Goal: Information Seeking & Learning: Learn about a topic

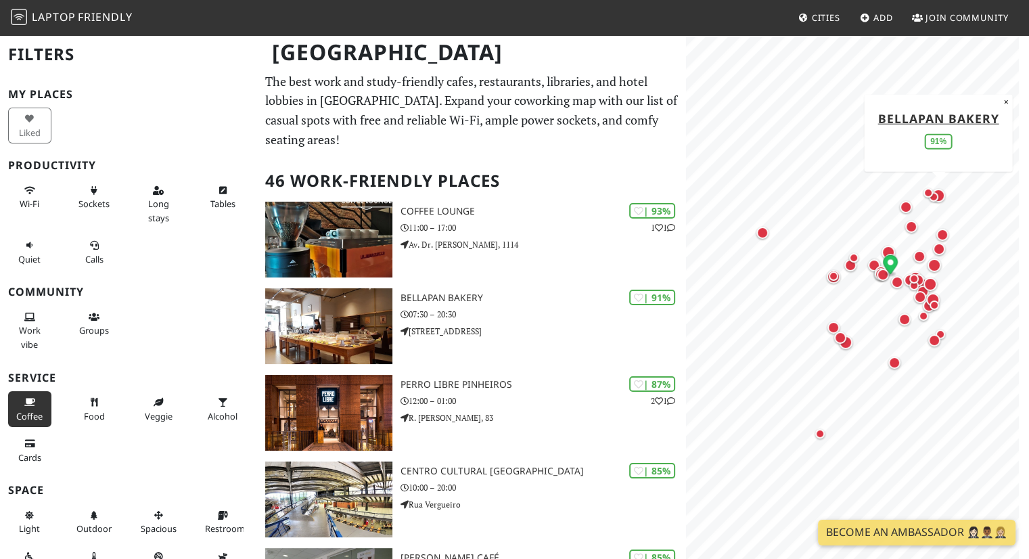
click at [8, 400] on button "Coffee" at bounding box center [29, 409] width 43 height 36
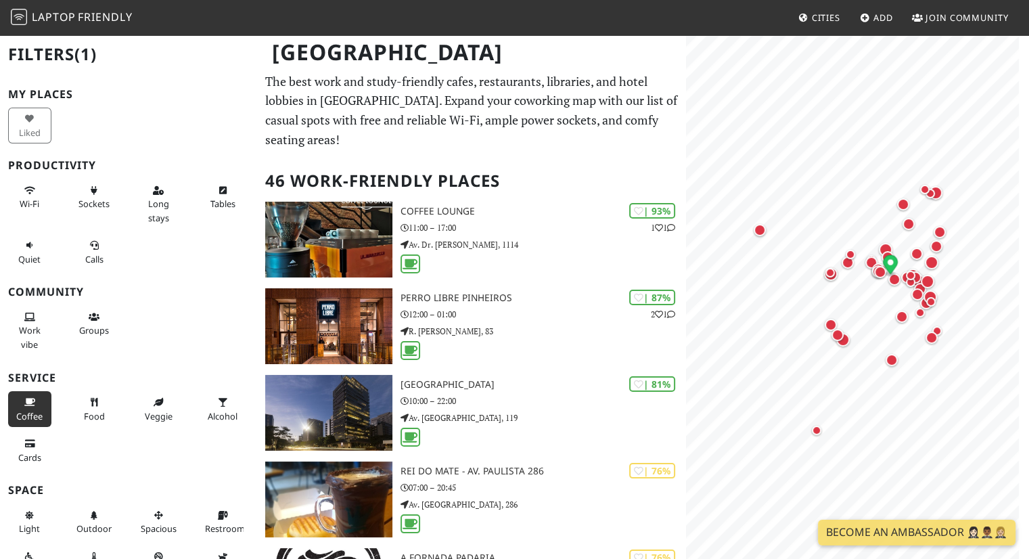
click at [29, 399] on icon at bounding box center [29, 403] width 11 height 9
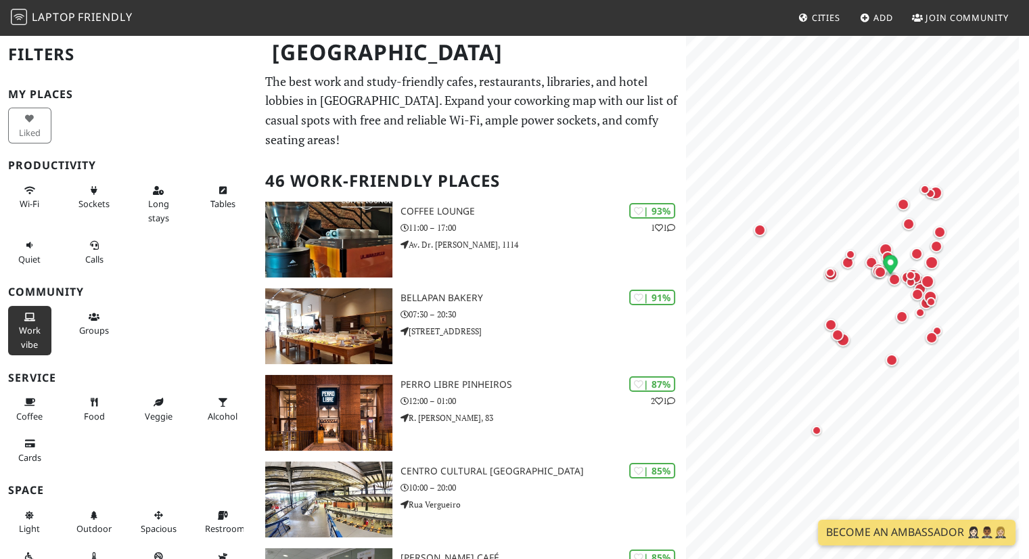
click at [40, 339] on button "Work vibe" at bounding box center [29, 330] width 43 height 49
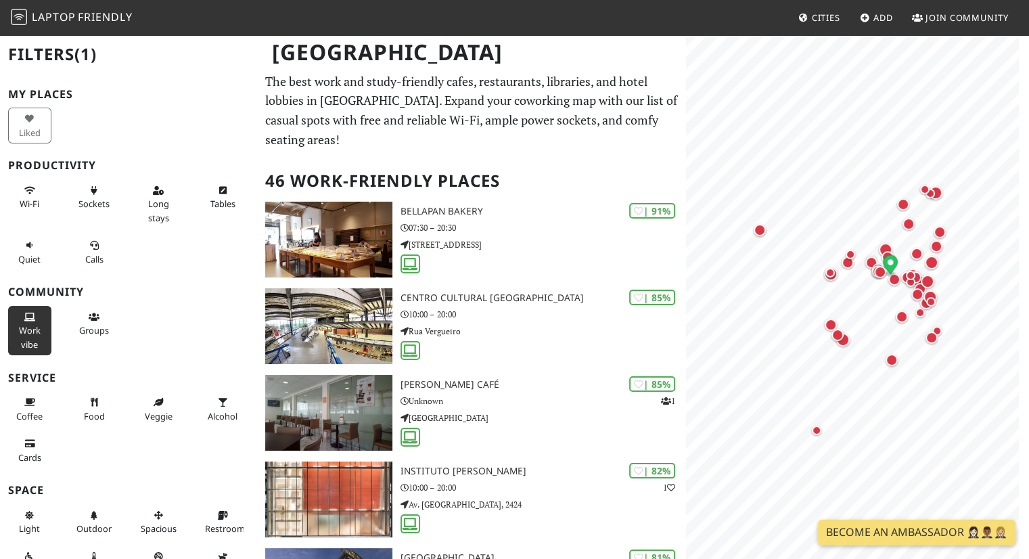
click at [27, 336] on button "Work vibe" at bounding box center [29, 330] width 43 height 49
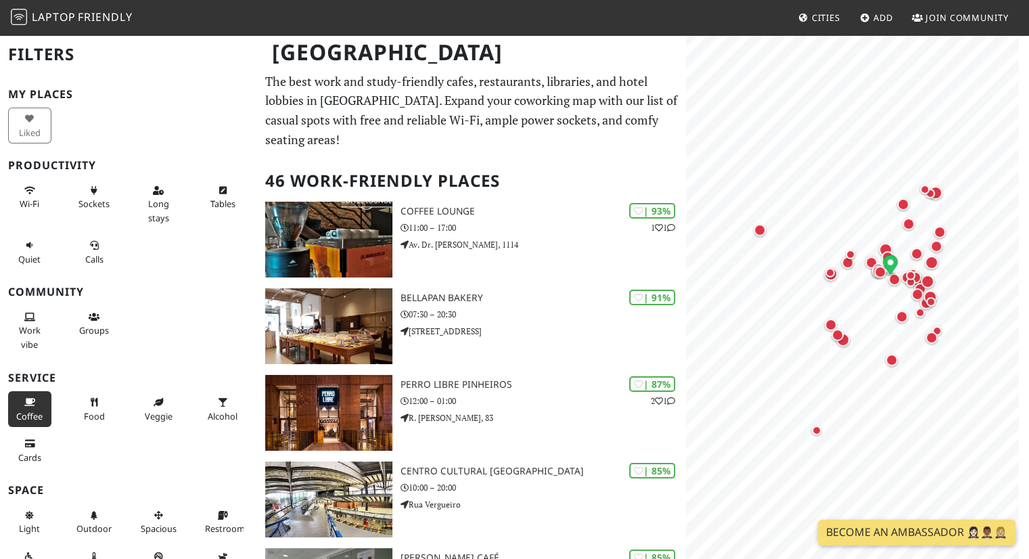
click at [32, 403] on icon at bounding box center [29, 403] width 11 height 9
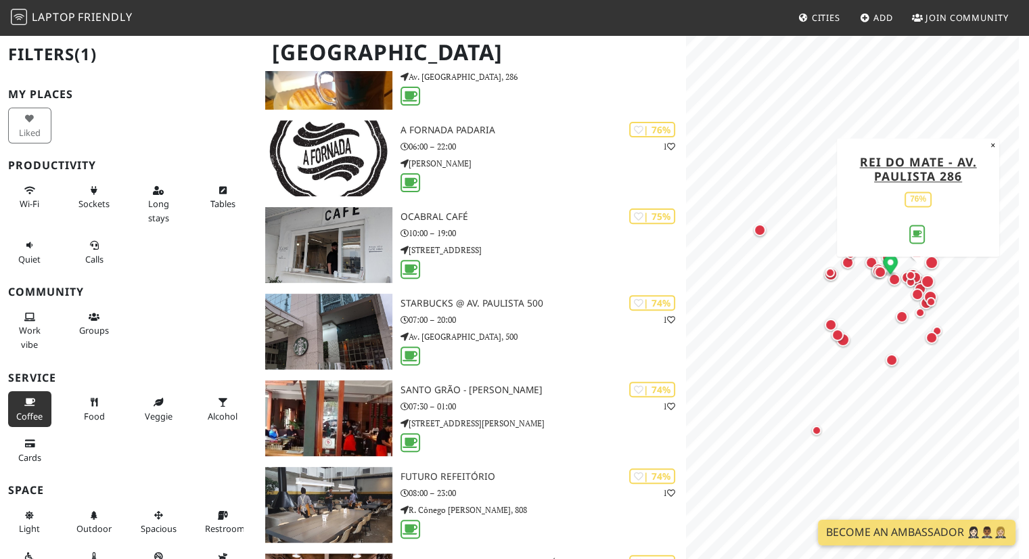
scroll to position [514, 0]
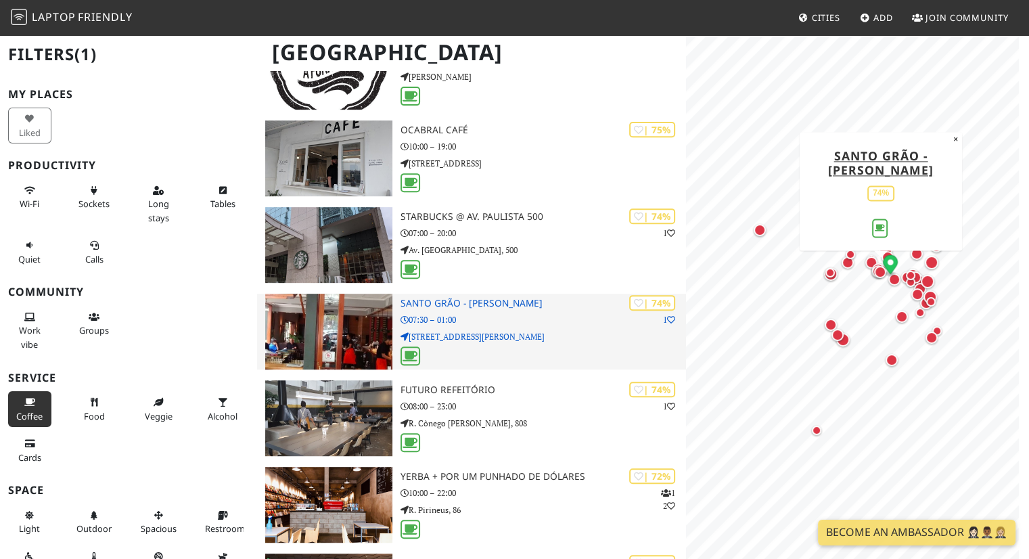
click at [498, 320] on p "07:30 – 01:00" at bounding box center [544, 319] width 286 height 13
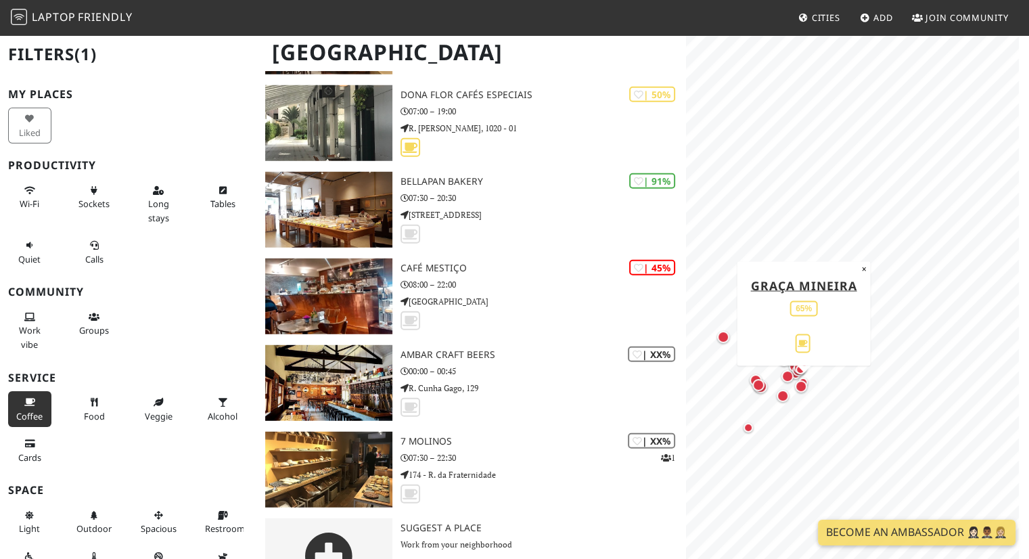
scroll to position [3714, 0]
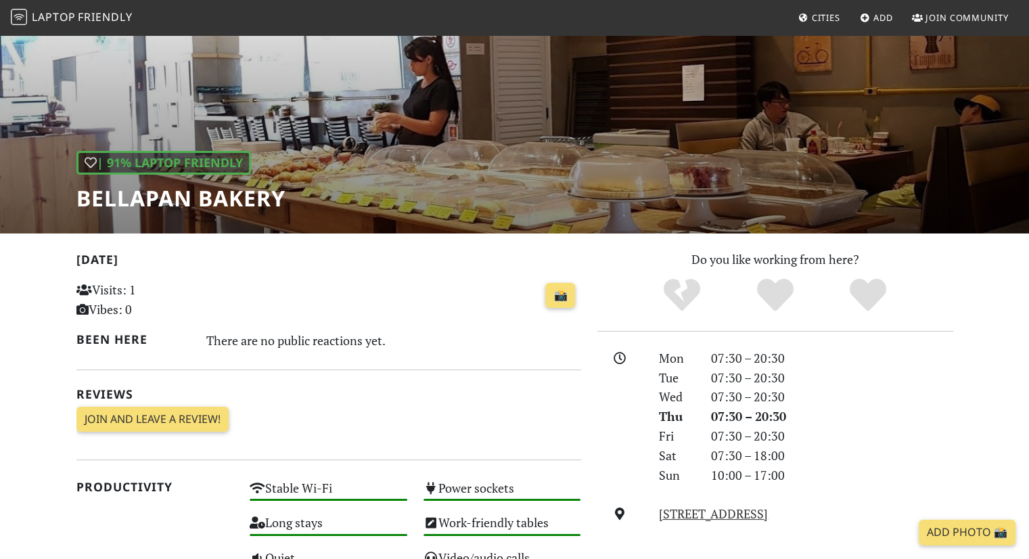
scroll to position [22, 0]
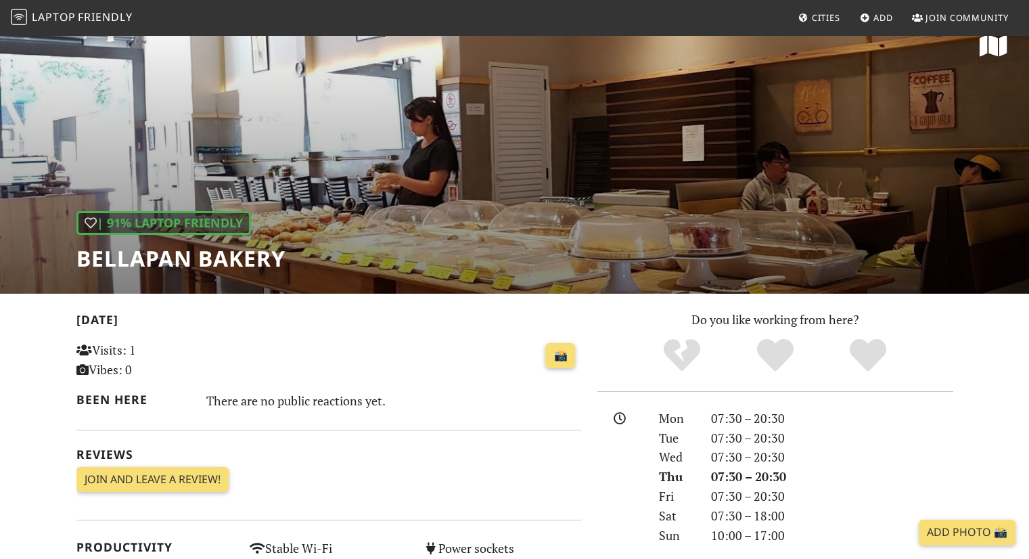
click at [259, 261] on h1 "Bellapan Bakery" at bounding box center [180, 259] width 209 height 26
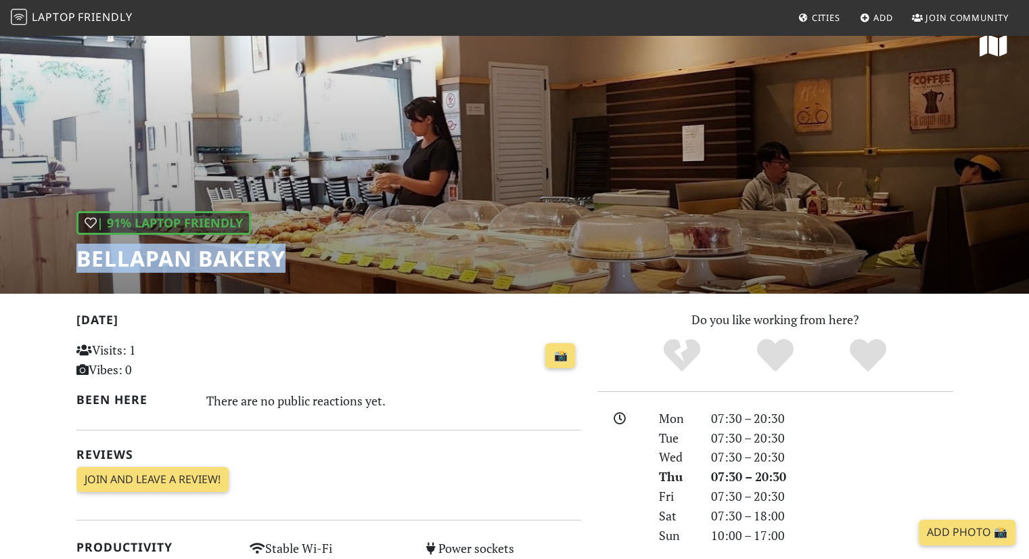
click at [259, 261] on h1 "Bellapan Bakery" at bounding box center [180, 259] width 209 height 26
copy div "Bellapan Bakery"
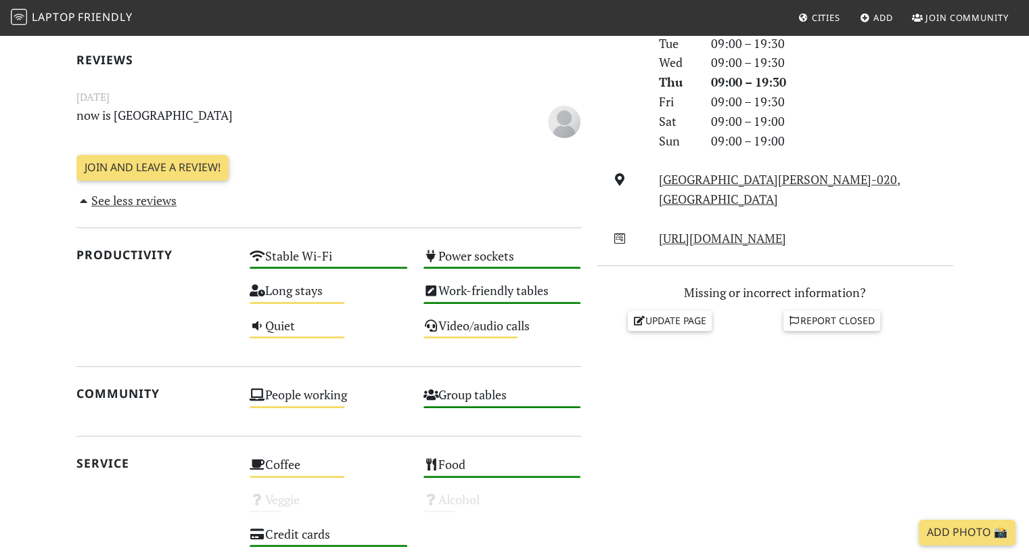
scroll to position [451, 0]
